Goal: Contribute content

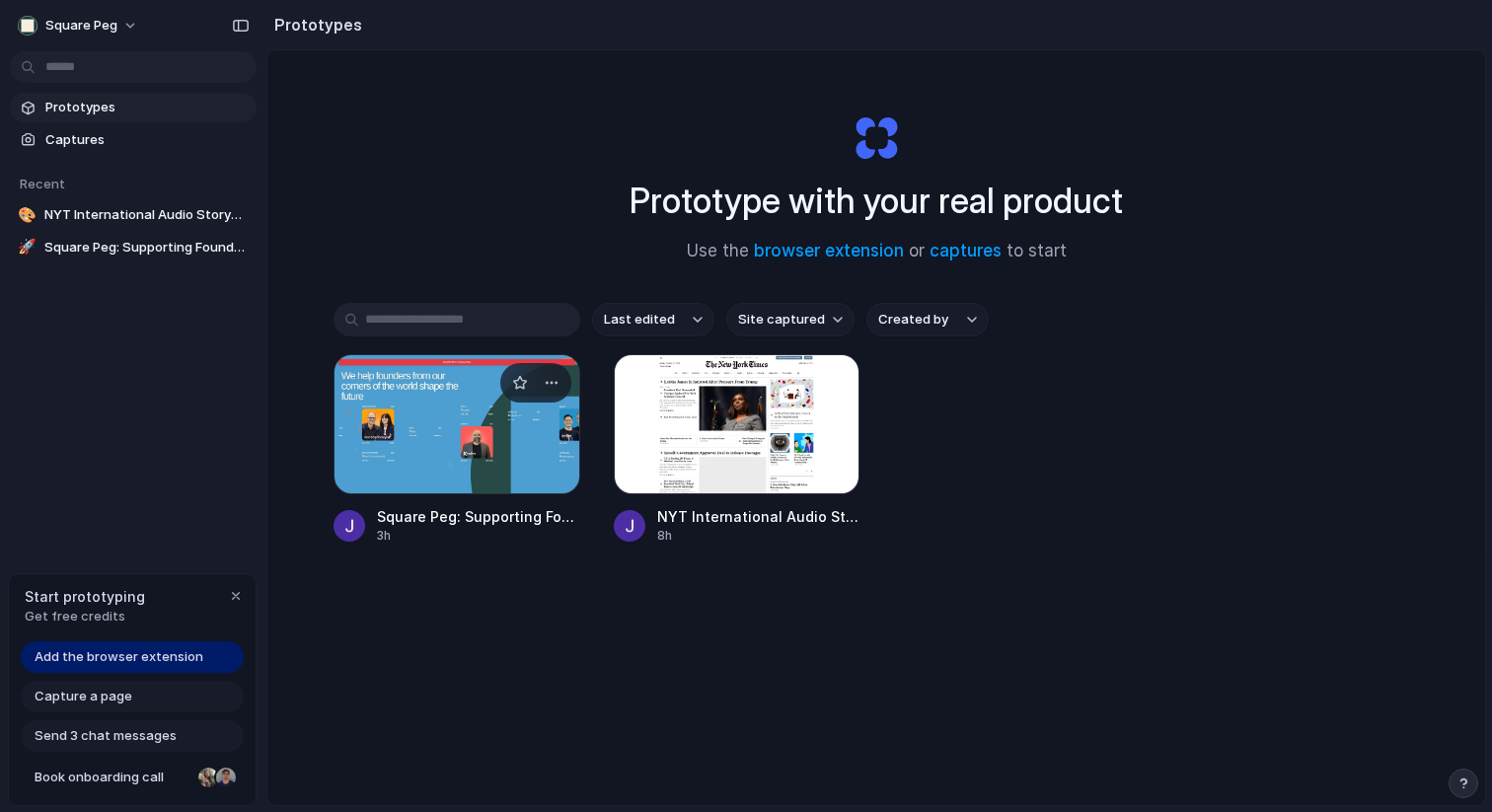
click at [480, 459] on div at bounding box center [457, 424] width 247 height 140
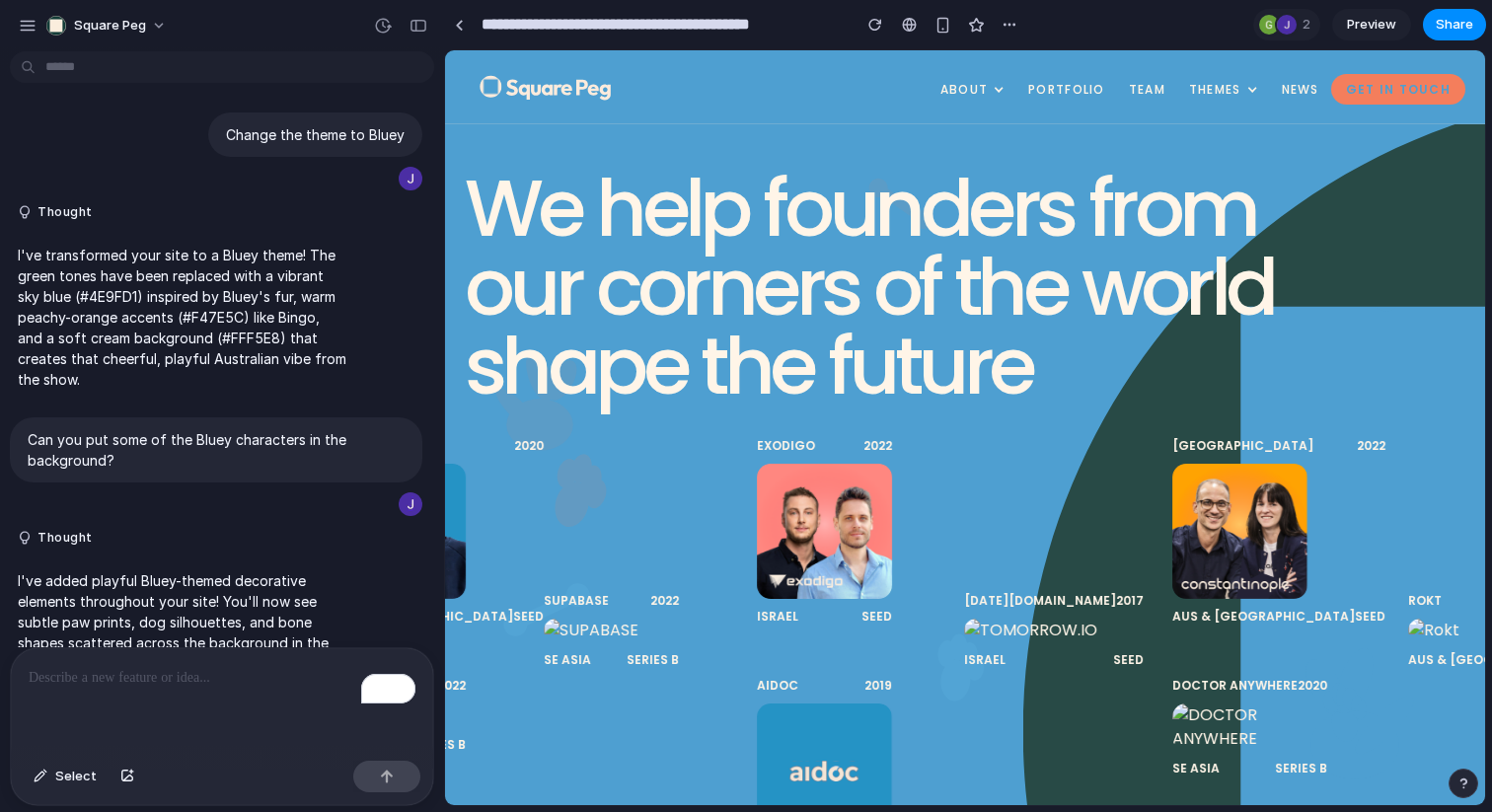
click at [120, 666] on p "To enrich screen reader interactions, please activate Accessibility in Grammarl…" at bounding box center [222, 678] width 387 height 24
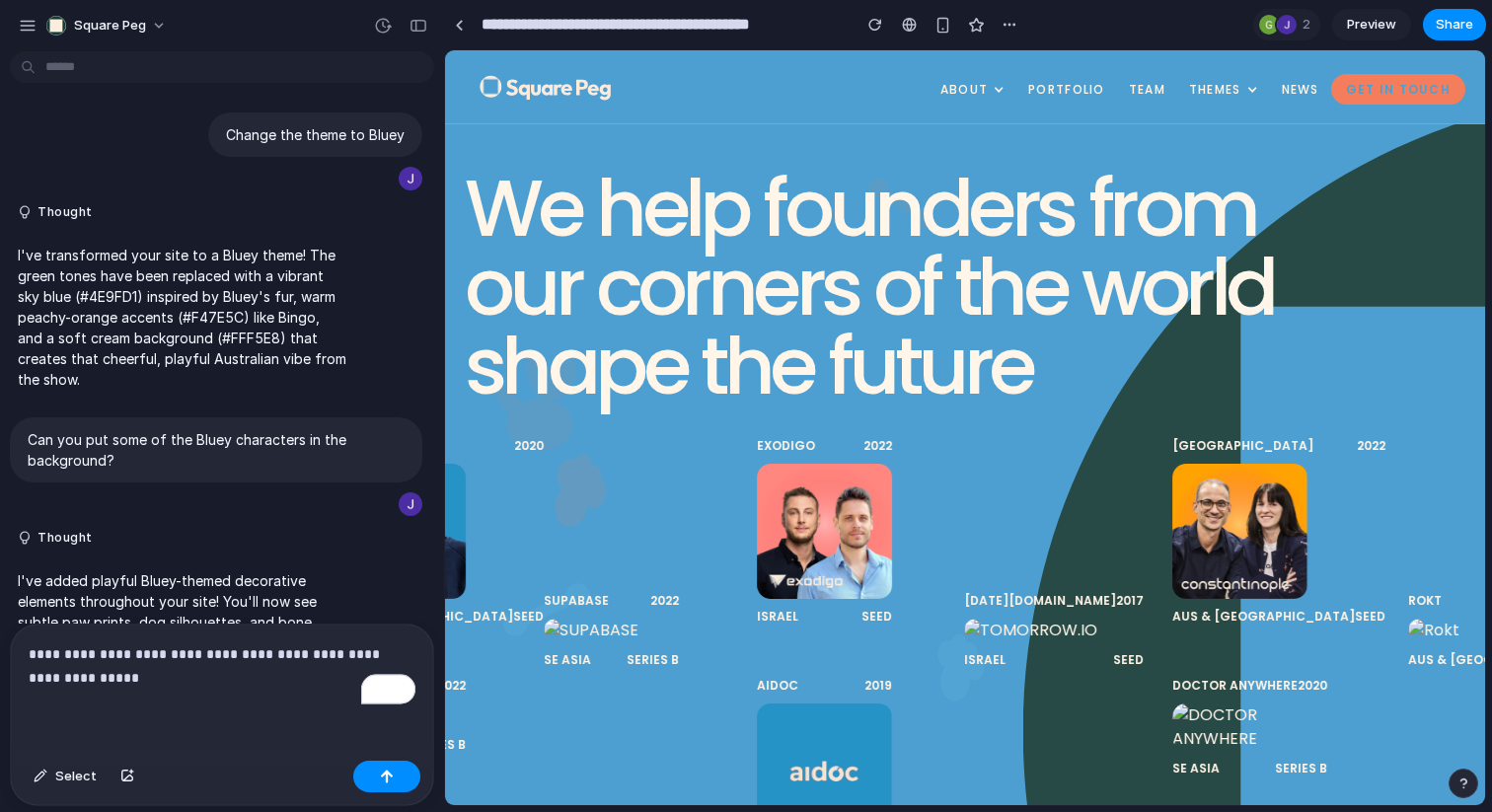
click at [72, 659] on p "**********" at bounding box center [222, 666] width 387 height 48
click at [158, 675] on p "**********" at bounding box center [222, 666] width 387 height 48
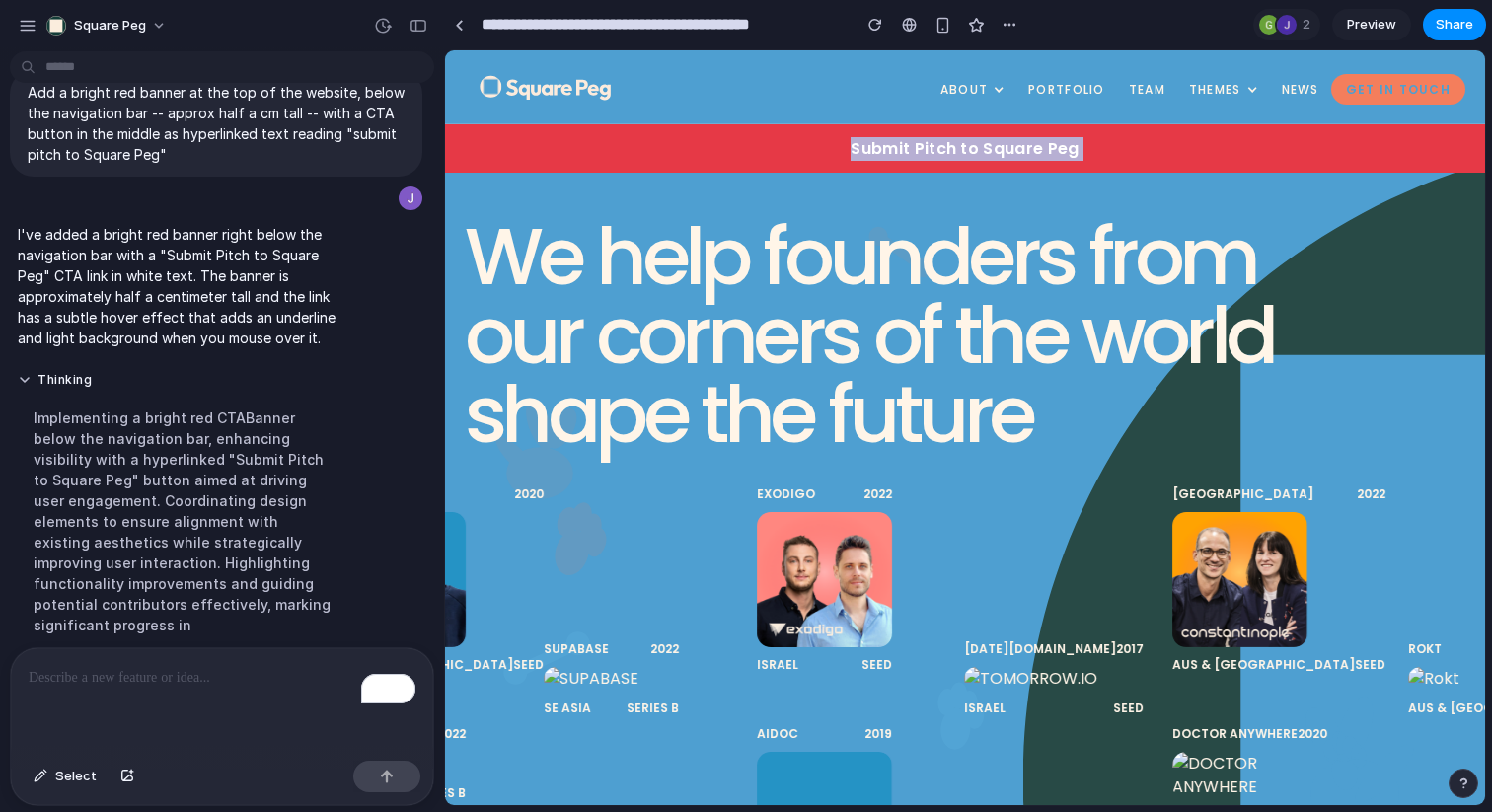
drag, startPoint x: 777, startPoint y: 138, endPoint x: 800, endPoint y: 180, distance: 47.9
click at [1113, 21] on section "**********" at bounding box center [965, 25] width 1042 height 50
click at [68, 772] on span "Select" at bounding box center [76, 776] width 42 height 20
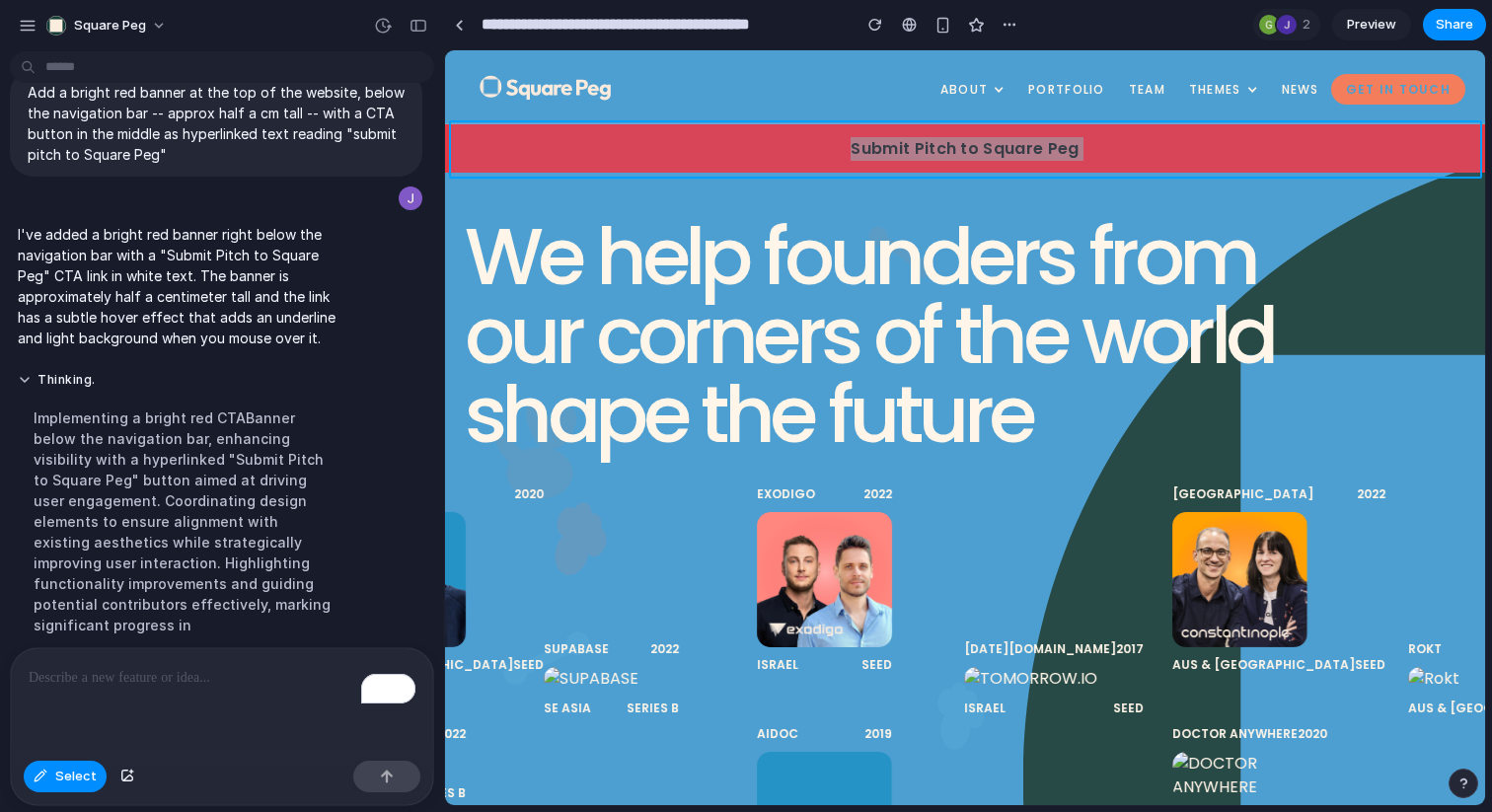
click at [796, 149] on div at bounding box center [965, 428] width 1039 height 754
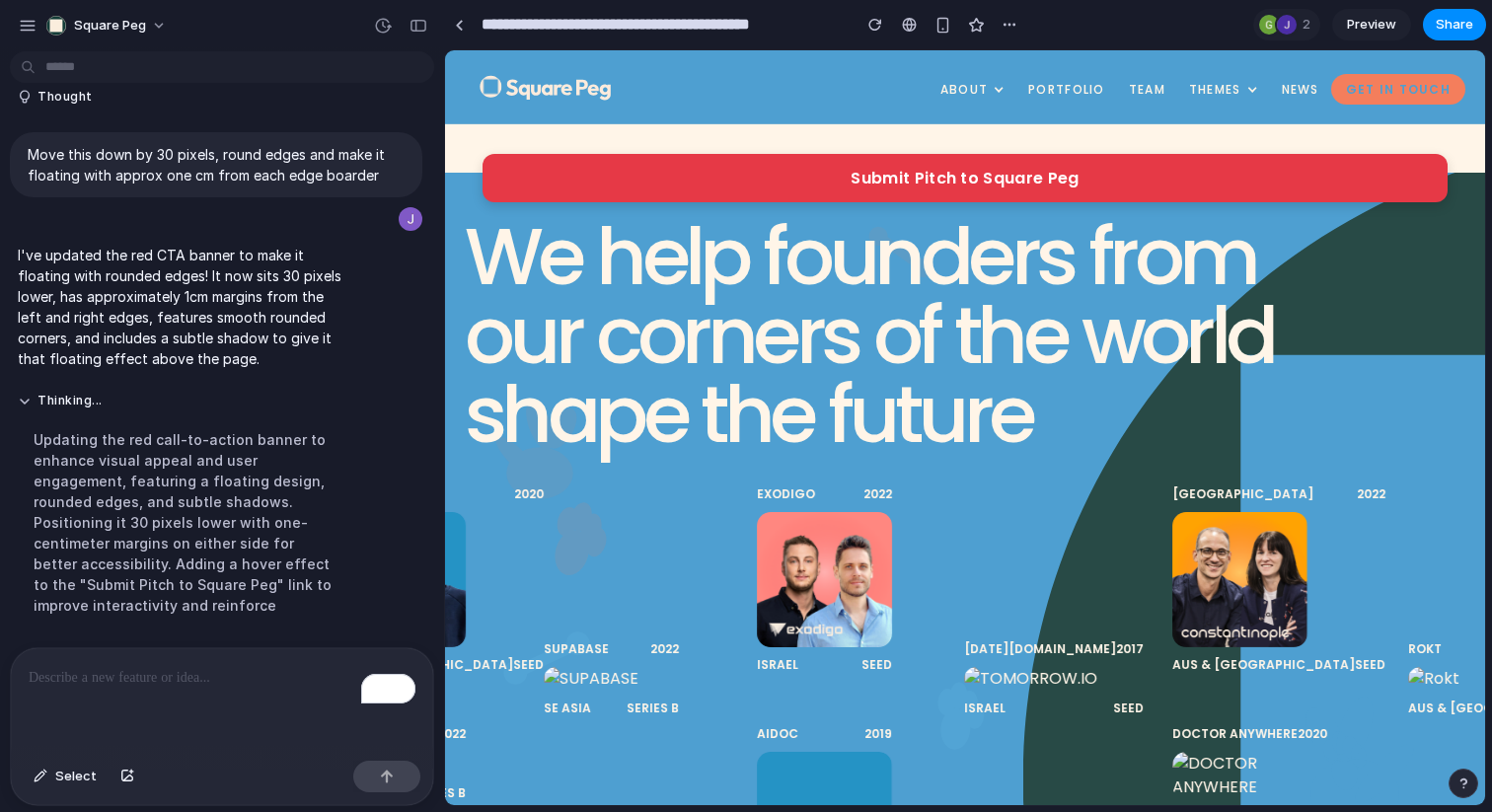
click at [149, 668] on p "To enrich screen reader interactions, please activate Accessibility in Grammarl…" at bounding box center [222, 678] width 387 height 24
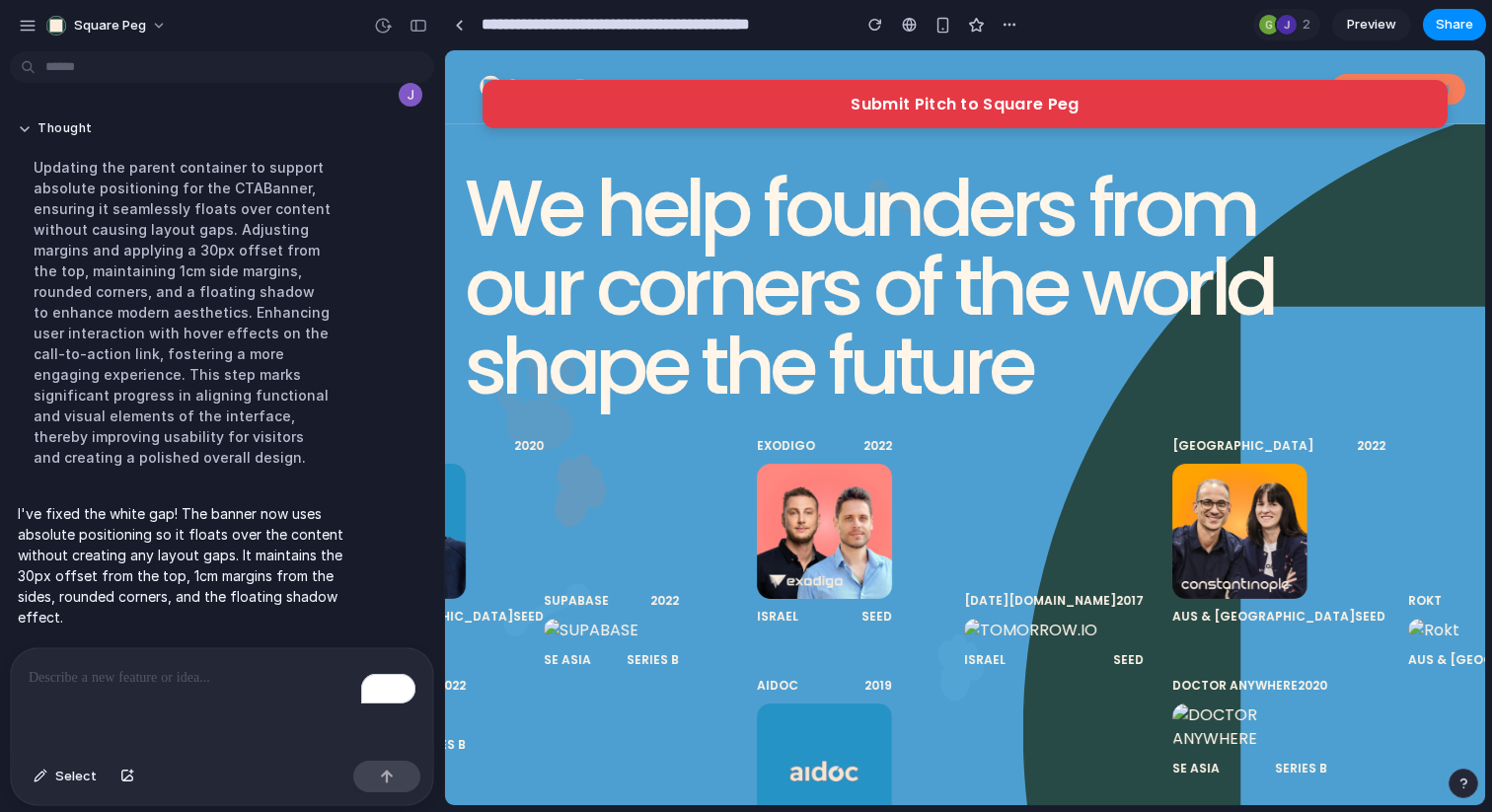
click at [186, 670] on p "To enrich screen reader interactions, please activate Accessibility in Grammarl…" at bounding box center [222, 678] width 387 height 24
click at [675, 113] on div "Submit Pitch to Square Peg" at bounding box center [965, 104] width 965 height 49
click at [44, 783] on button "Select" at bounding box center [65, 776] width 83 height 32
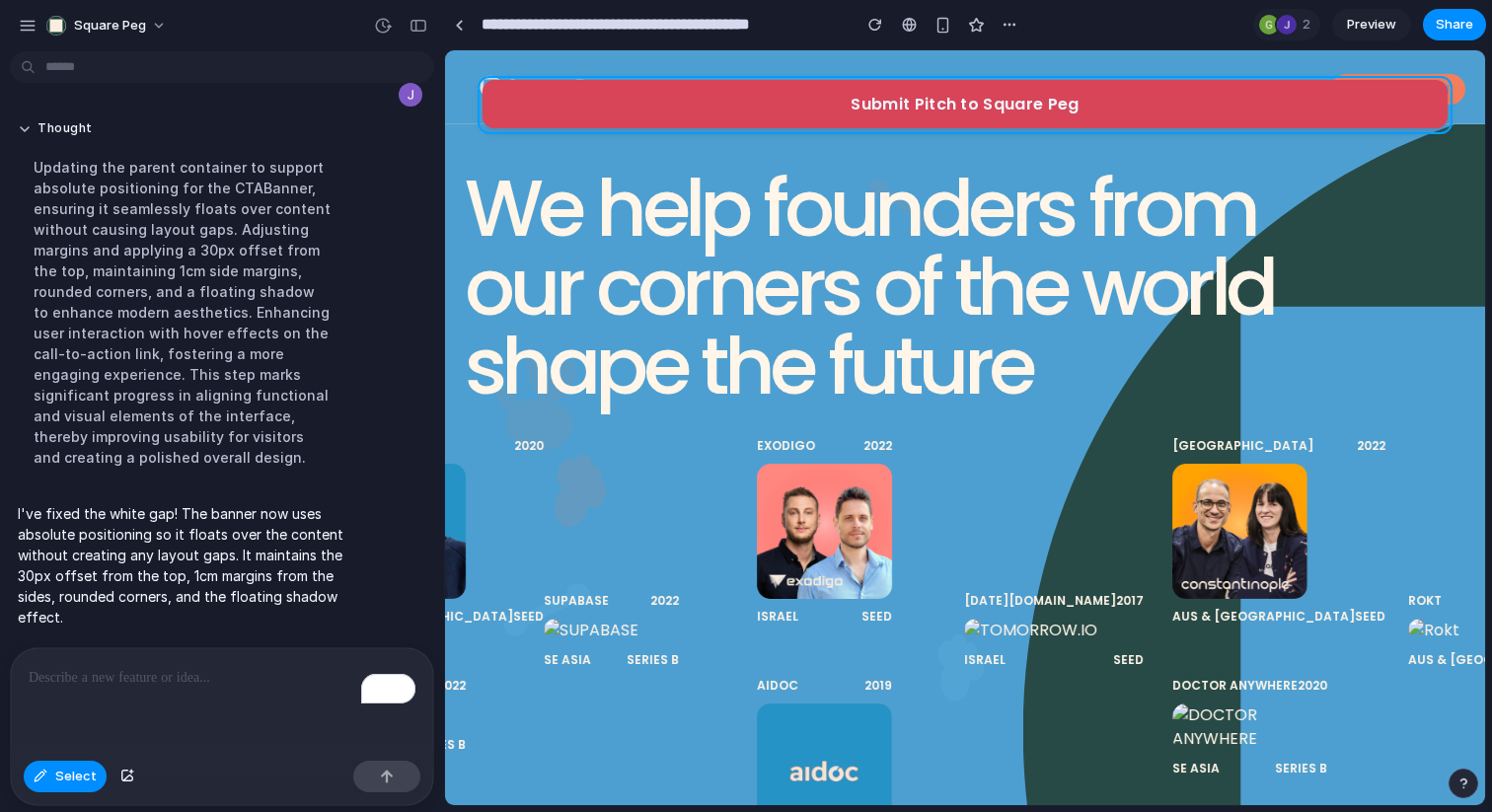
click at [720, 97] on div at bounding box center [965, 428] width 1039 height 754
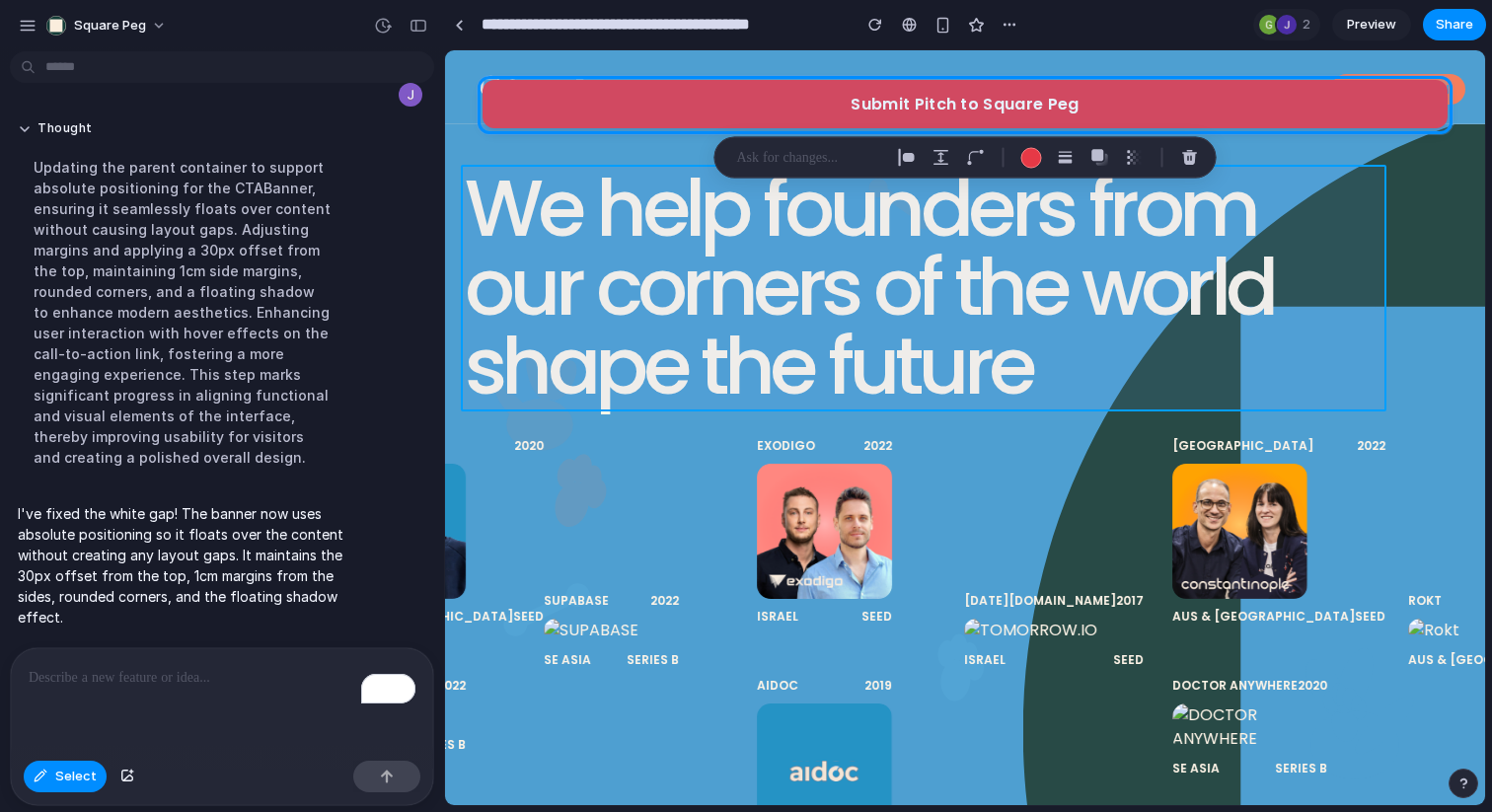
drag, startPoint x: 707, startPoint y: 101, endPoint x: 709, endPoint y: 168, distance: 67.0
click at [709, 166] on div at bounding box center [965, 428] width 1039 height 754
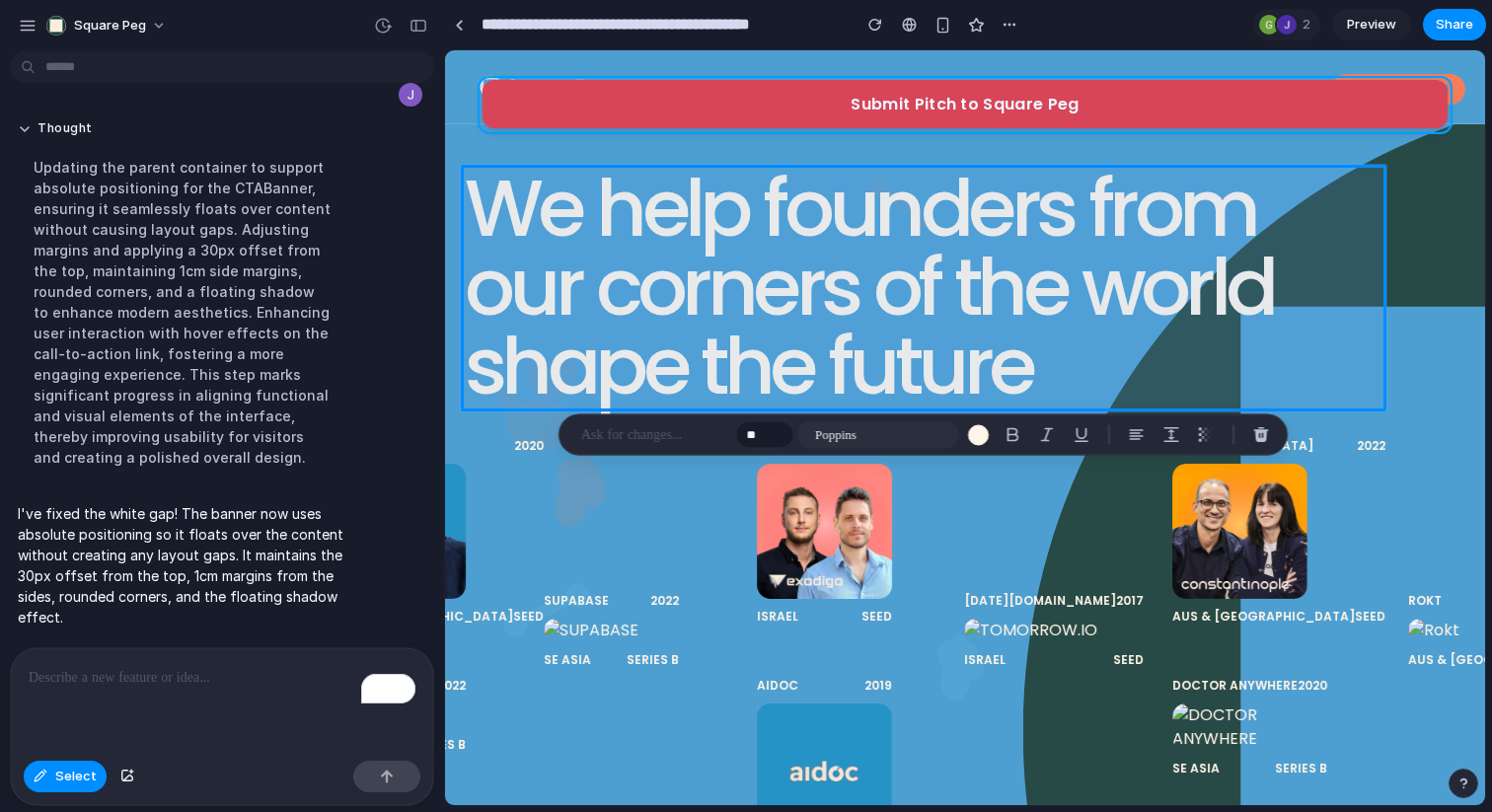
click at [669, 108] on div at bounding box center [965, 428] width 1039 height 754
